Goal: Find specific page/section: Find specific page/section

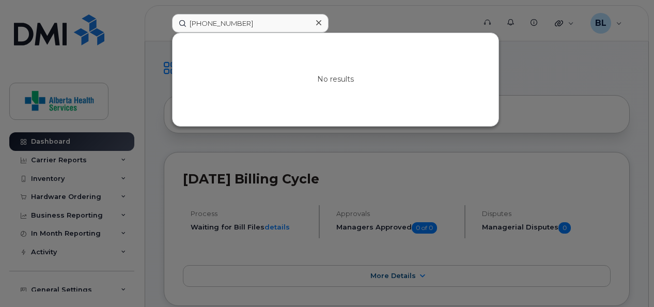
drag, startPoint x: 0, startPoint y: 0, endPoint x: 96, endPoint y: 6, distance: 95.8
click at [164, 14] on div "780-405-9394 No results" at bounding box center [320, 23] width 313 height 19
type input "403-809-6298"
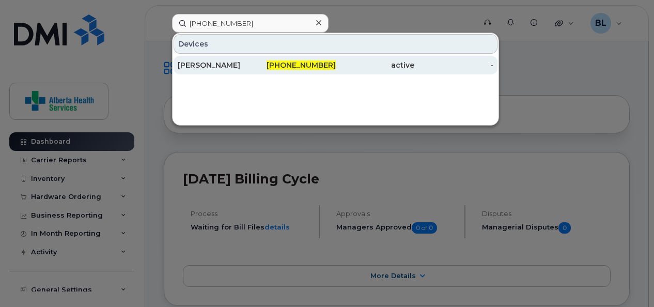
click at [197, 63] on div "Chelsey Shuman" at bounding box center [217, 65] width 79 height 10
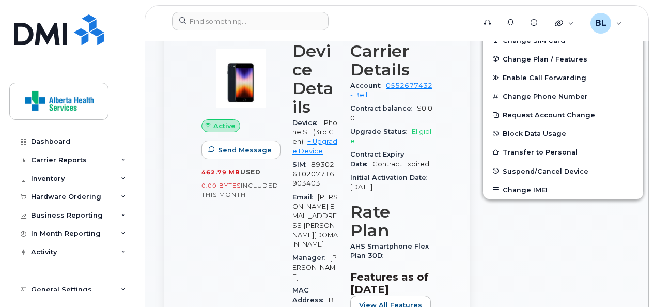
scroll to position [263, 0]
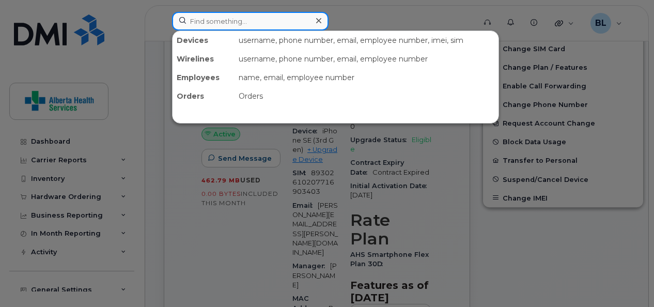
click at [224, 13] on input at bounding box center [250, 21] width 157 height 19
paste input "780-405-8457"
type input "780-405-8457"
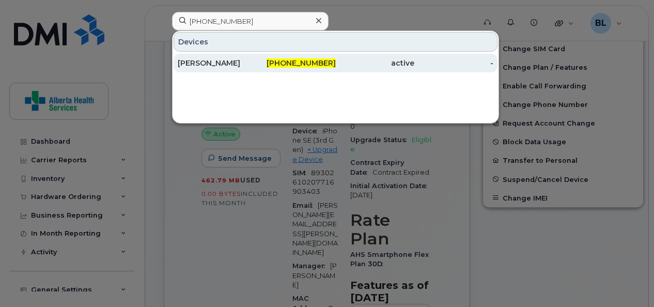
click at [227, 65] on div "[PERSON_NAME]" at bounding box center [217, 63] width 79 height 10
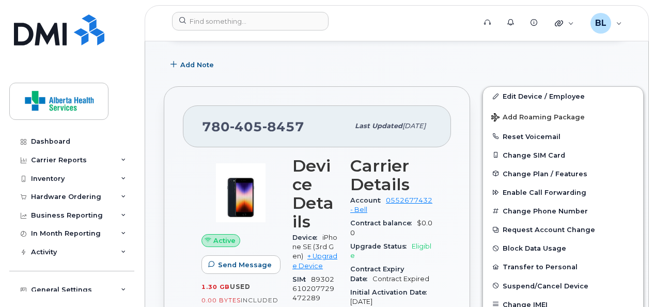
scroll to position [147, 0]
